Goal: Ask a question: Seek information or help from site administrators or community

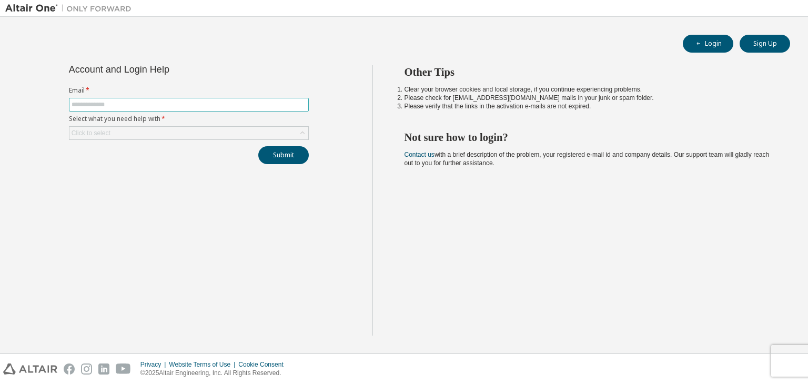
click at [99, 104] on input "text" at bounding box center [189, 105] width 235 height 8
click at [101, 132] on div "Click to select" at bounding box center [91, 133] width 39 height 8
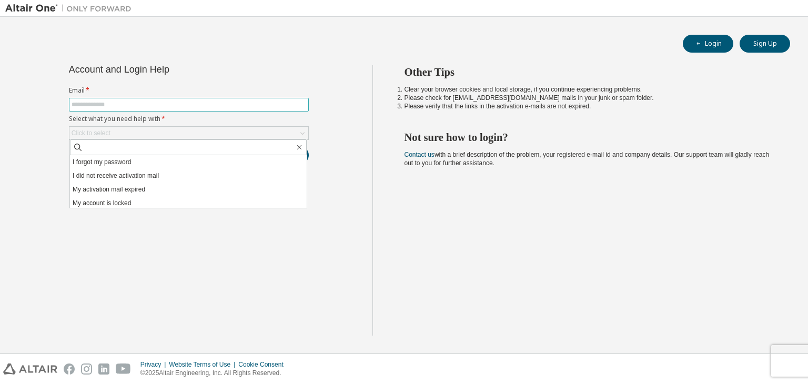
click at [107, 104] on input "text" at bounding box center [189, 105] width 235 height 8
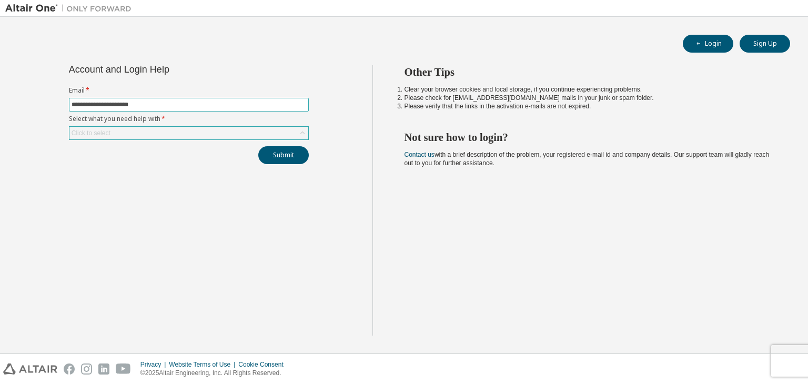
type input "**********"
click at [119, 137] on div "Click to select" at bounding box center [188, 133] width 239 height 13
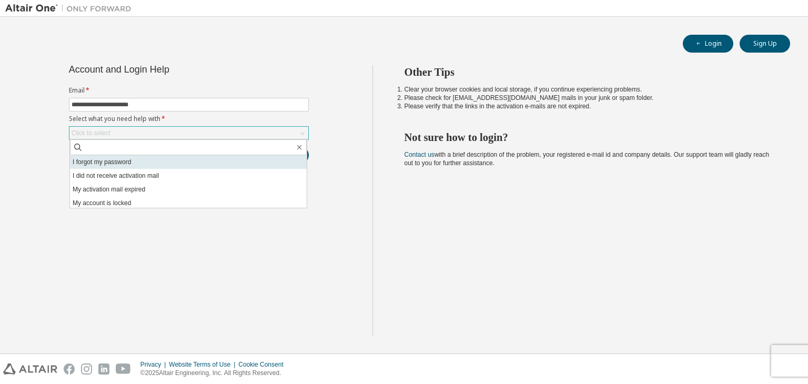
click at [119, 162] on li "I forgot my password" at bounding box center [188, 162] width 237 height 14
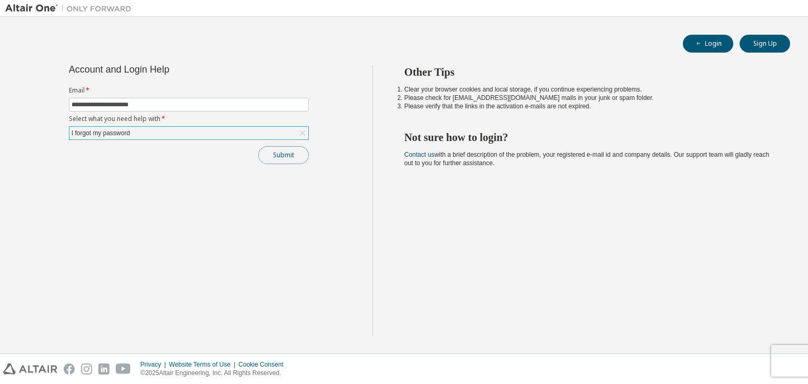
click at [288, 162] on button "Submit" at bounding box center [283, 155] width 51 height 18
click at [272, 156] on button "Submit" at bounding box center [283, 155] width 51 height 18
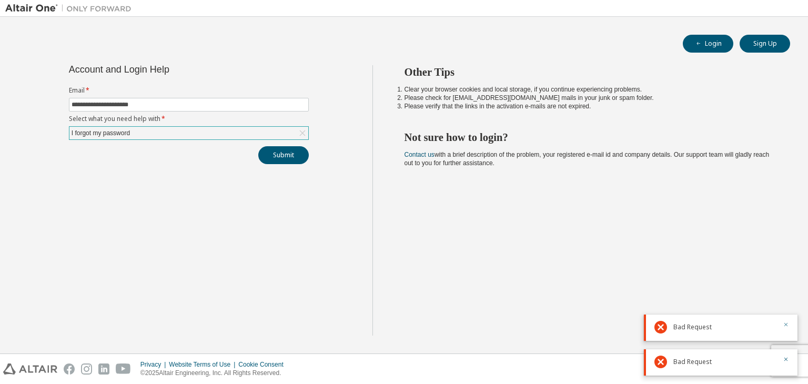
click at [788, 324] on icon "button" at bounding box center [786, 325] width 6 height 6
click at [787, 359] on icon "button" at bounding box center [787, 360] width 4 height 4
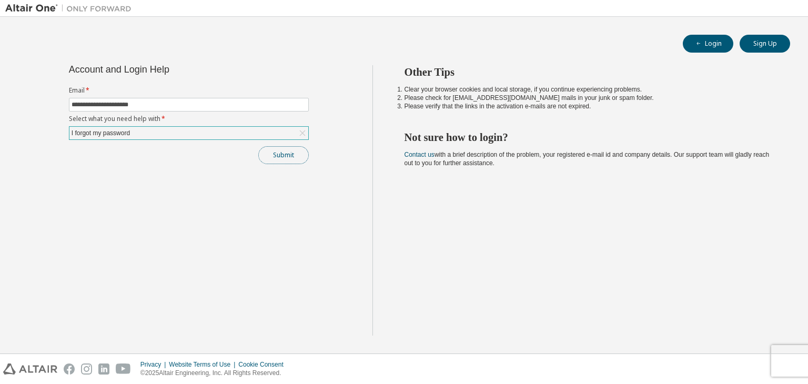
click at [272, 154] on button "Submit" at bounding box center [283, 155] width 51 height 18
click at [785, 357] on icon "button" at bounding box center [786, 359] width 6 height 6
click at [794, 359] on div "Privacy Website Terms of Use Cookie Consent © 2025 Altair Engineering, Inc. All…" at bounding box center [404, 369] width 808 height 30
click at [154, 127] on div "I forgot my password" at bounding box center [188, 133] width 239 height 13
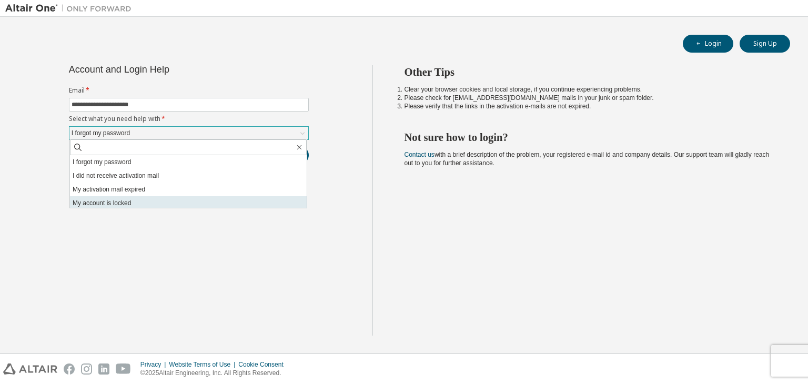
click at [124, 203] on li "My account is locked" at bounding box center [188, 203] width 237 height 14
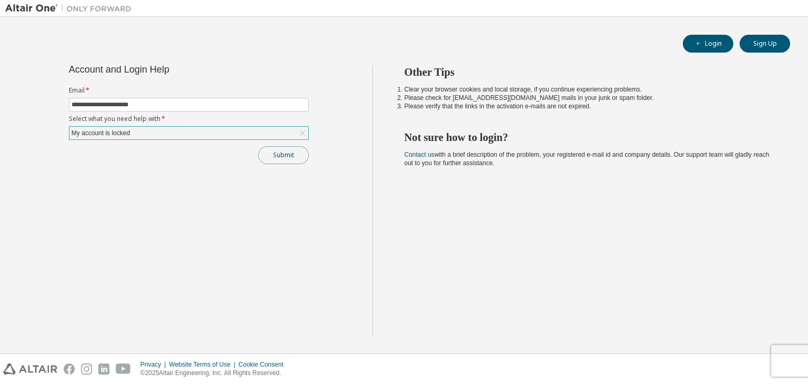
click at [284, 156] on button "Submit" at bounding box center [283, 155] width 51 height 18
click at [261, 142] on div "**********" at bounding box center [189, 114] width 253 height 99
click at [274, 155] on button "Submit" at bounding box center [283, 155] width 51 height 18
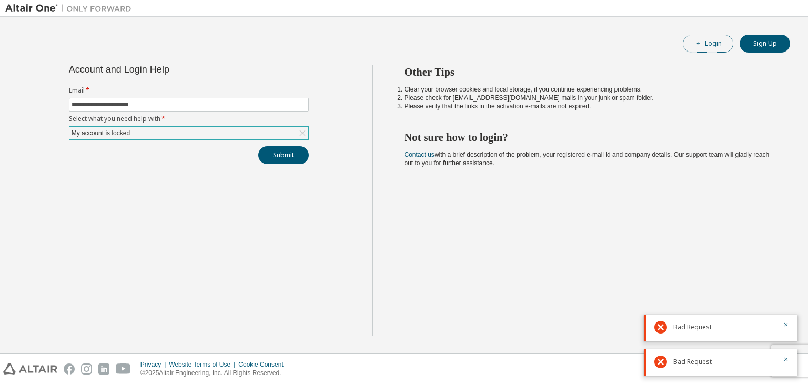
click at [697, 38] on button "Login" at bounding box center [708, 44] width 51 height 18
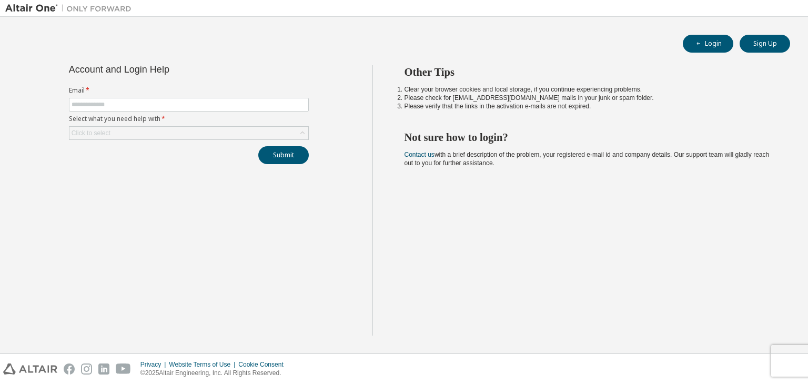
click at [145, 97] on form "Email * Select what you need help with * Click to select" at bounding box center [189, 113] width 240 height 54
click at [144, 106] on input "text" at bounding box center [189, 105] width 235 height 8
type input "**********"
click at [86, 132] on div "Click to select" at bounding box center [91, 133] width 39 height 8
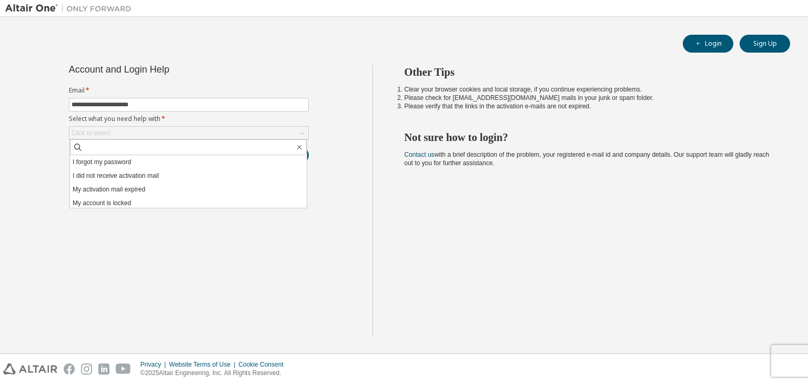
click at [124, 188] on li "My activation mail expired" at bounding box center [188, 190] width 237 height 14
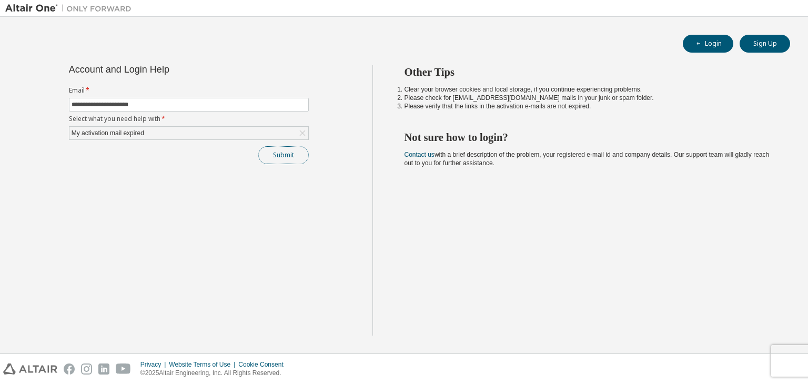
click at [291, 156] on button "Submit" at bounding box center [283, 155] width 51 height 18
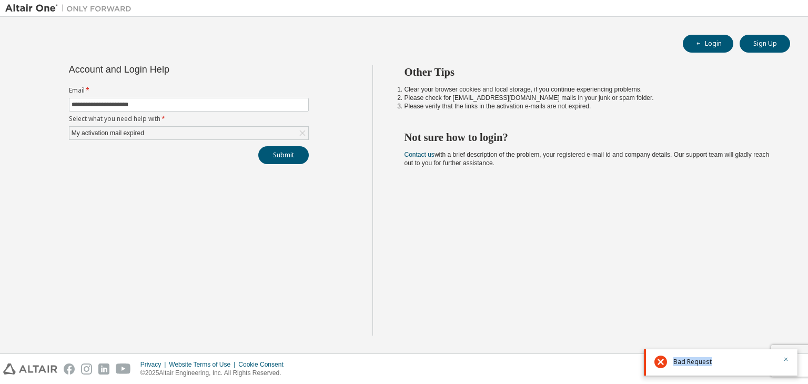
drag, startPoint x: 715, startPoint y: 362, endPoint x: 670, endPoint y: 361, distance: 44.7
click at [670, 361] on div "Bad Request" at bounding box center [721, 362] width 154 height 26
drag, startPoint x: 528, startPoint y: 107, endPoint x: 650, endPoint y: 92, distance: 123.6
click at [650, 92] on li "Clear your browser cookies and local storage, if you continue experiencing prob…" at bounding box center [588, 89] width 367 height 8
drag, startPoint x: 413, startPoint y: 99, endPoint x: 611, endPoint y: 98, distance: 198.4
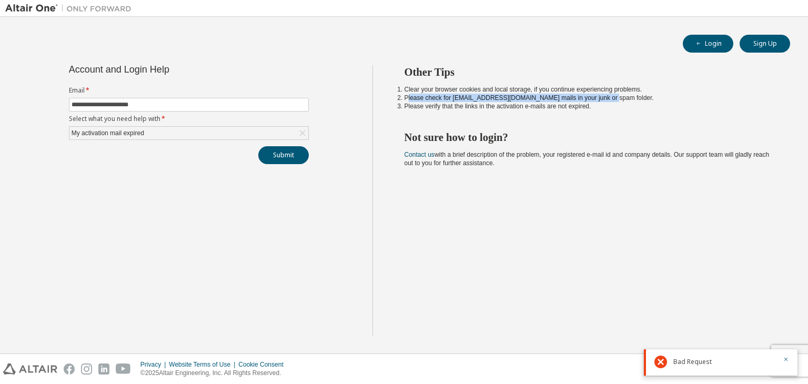
click at [611, 98] on li "Please check for [EMAIL_ADDRESS][DOMAIN_NAME] mails in your junk or spam folder." at bounding box center [588, 98] width 367 height 8
click at [531, 103] on li "Please verify that the links in the activation e-mails are not expired." at bounding box center [588, 106] width 367 height 8
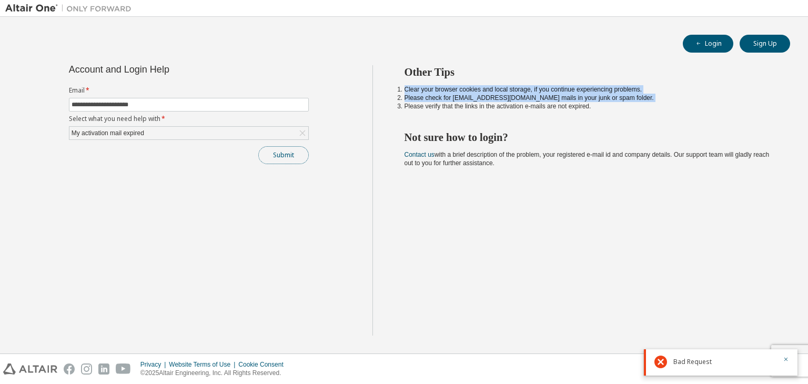
click at [272, 150] on button "Submit" at bounding box center [283, 155] width 51 height 18
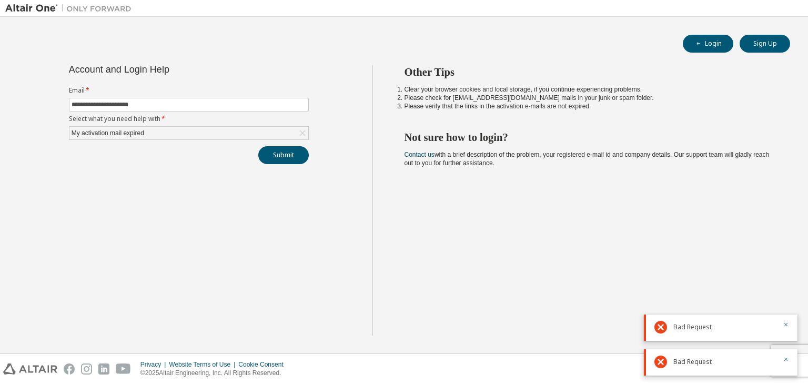
click at [697, 327] on span "Bad Request" at bounding box center [693, 327] width 38 height 8
click at [783, 325] on icon "button" at bounding box center [786, 325] width 6 height 6
click at [788, 356] on icon "button" at bounding box center [786, 359] width 6 height 6
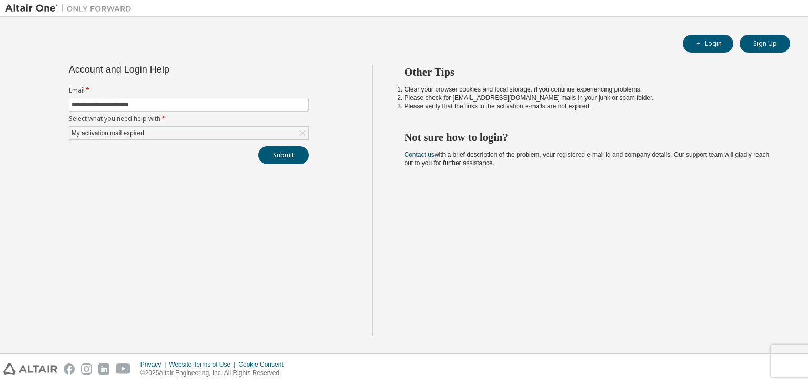
click at [789, 355] on div "Privacy Website Terms of Use Cookie Consent © 2025 Altair Engineering, Inc. All…" at bounding box center [404, 369] width 808 height 30
click at [277, 156] on button "Submit" at bounding box center [283, 155] width 51 height 18
click at [785, 360] on icon "button" at bounding box center [786, 359] width 6 height 6
click at [257, 137] on div "My activation mail expired" at bounding box center [188, 133] width 239 height 13
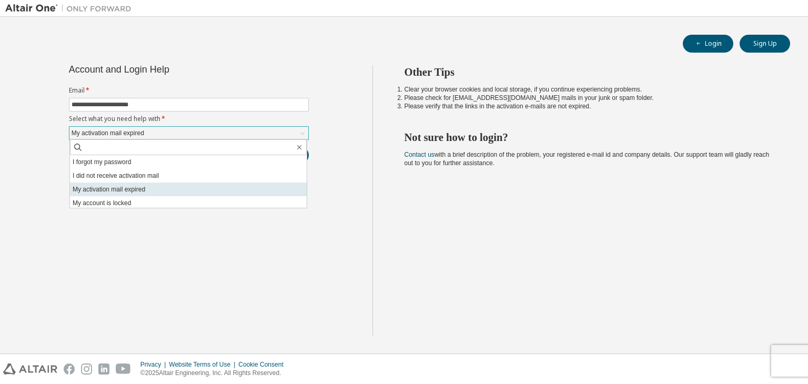
click at [227, 190] on li "My activation mail expired" at bounding box center [188, 190] width 237 height 14
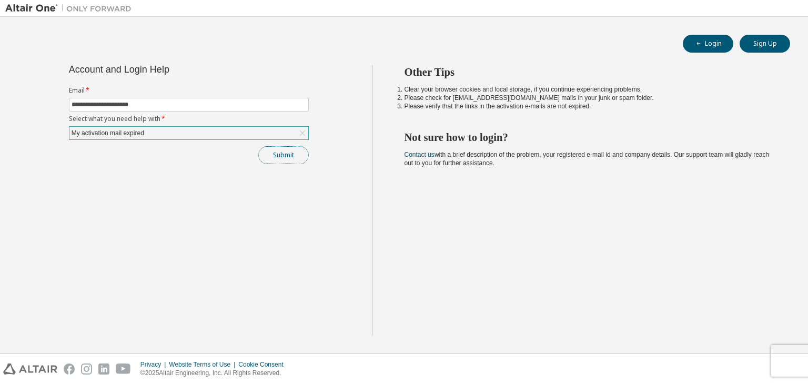
click at [282, 151] on button "Submit" at bounding box center [283, 155] width 51 height 18
